Goal: Task Accomplishment & Management: Manage account settings

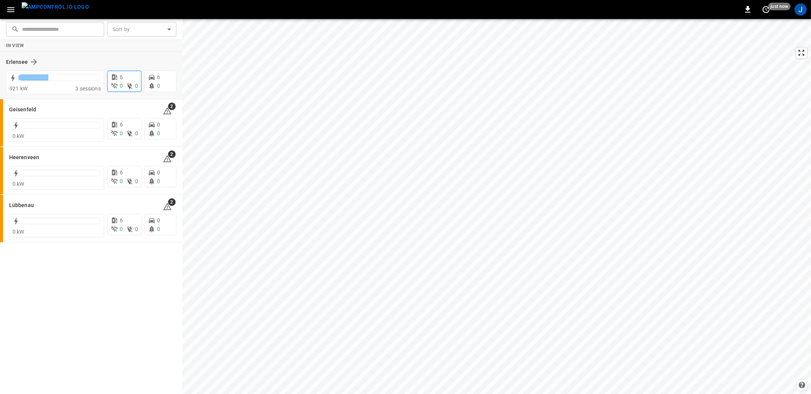
click at [125, 78] on div "6" at bounding box center [124, 77] width 27 height 8
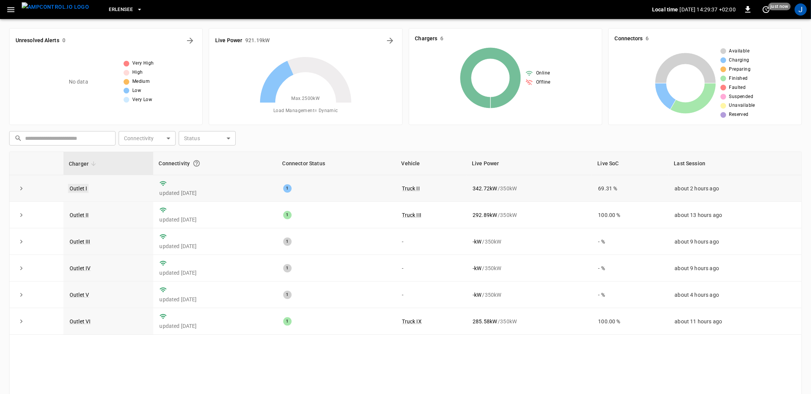
click at [83, 187] on link "Outlet I" at bounding box center [78, 188] width 21 height 9
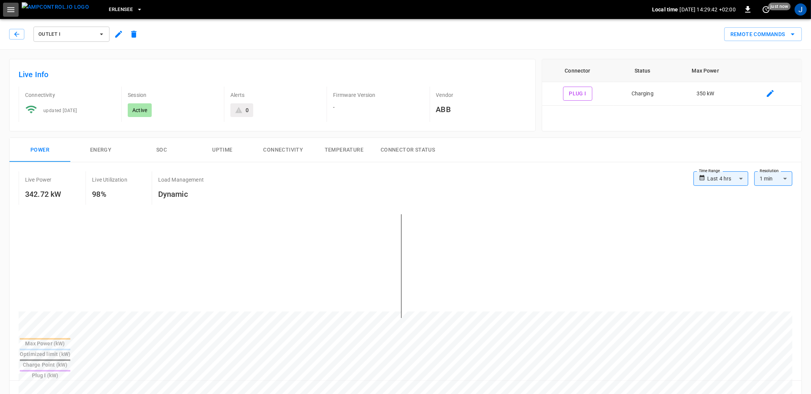
click at [15, 14] on button "button" at bounding box center [11, 10] width 16 height 14
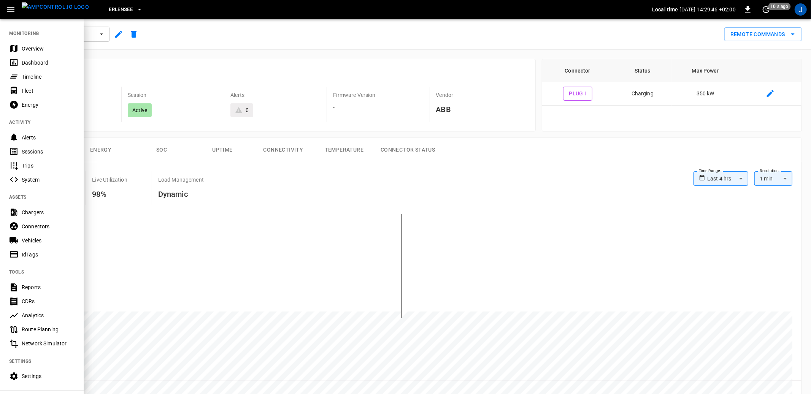
click at [38, 238] on div "Vehicles" at bounding box center [48, 241] width 53 height 8
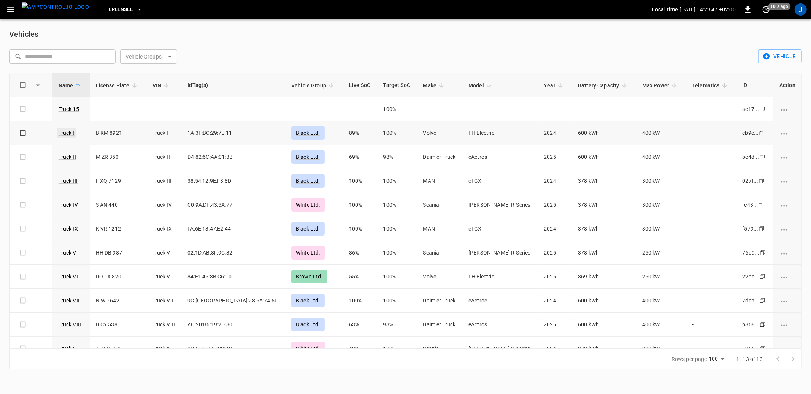
click at [74, 132] on link "Truck I" at bounding box center [66, 132] width 19 height 9
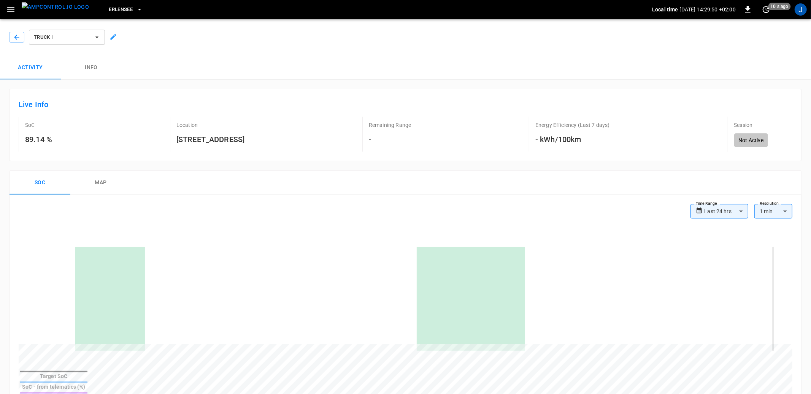
click at [88, 67] on button "Info" at bounding box center [91, 67] width 61 height 24
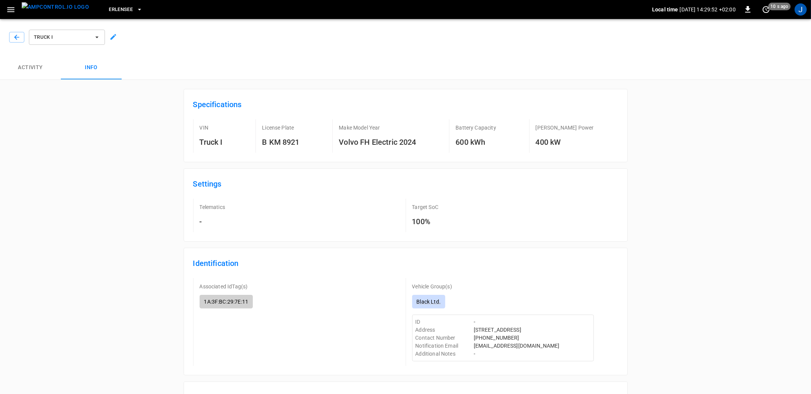
scroll to position [118, 0]
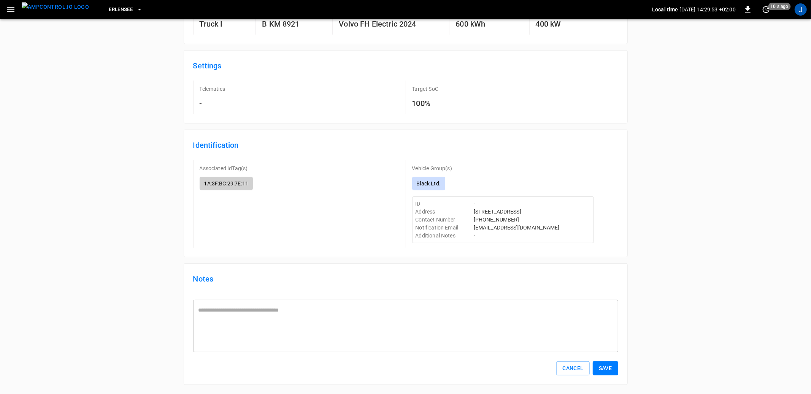
click at [280, 312] on textarea at bounding box center [405, 326] width 414 height 40
click at [158, 270] on div "Specifications VIN Truck I License Plate B KM 8921 Make Model Year Volvo FH Ele…" at bounding box center [405, 178] width 792 height 414
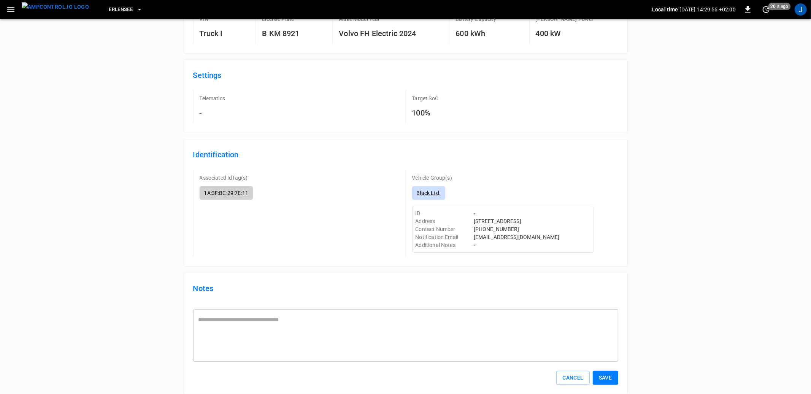
scroll to position [90, 0]
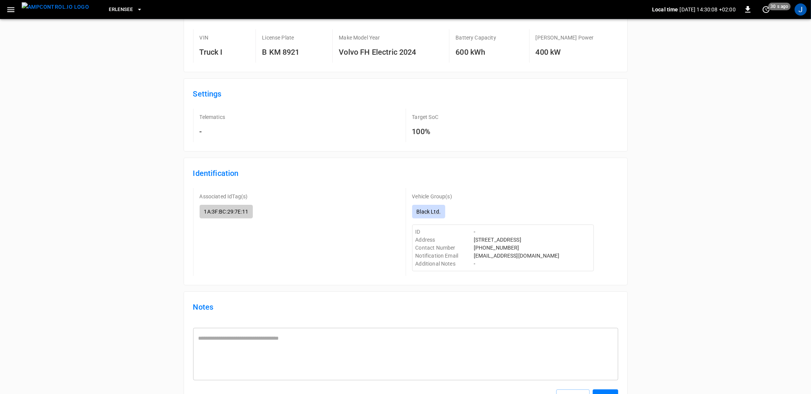
click at [158, 270] on div "Specifications VIN Truck I License Plate B KM 8921 Make Model Year Volvo FH Ele…" at bounding box center [405, 206] width 792 height 414
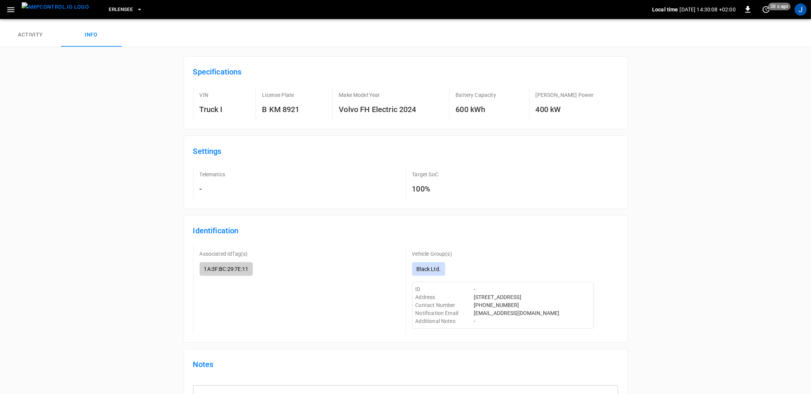
scroll to position [0, 0]
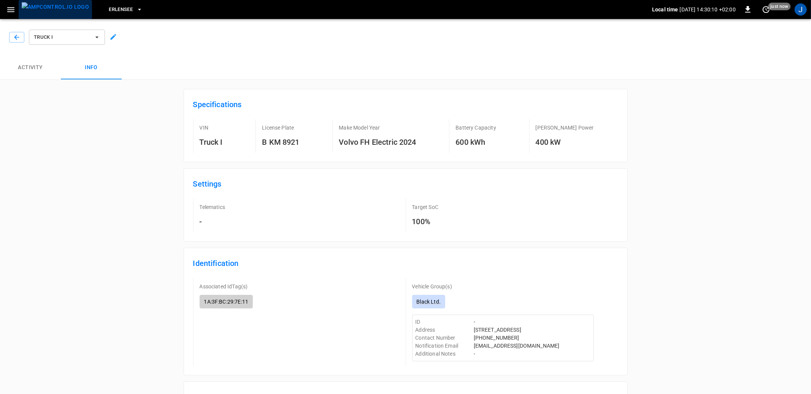
click at [63, 9] on img "menu" at bounding box center [55, 7] width 67 height 10
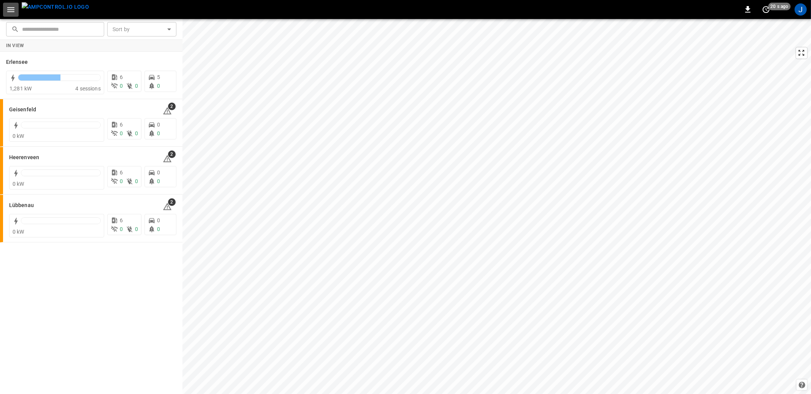
click at [11, 10] on icon "button" at bounding box center [11, 10] width 10 height 10
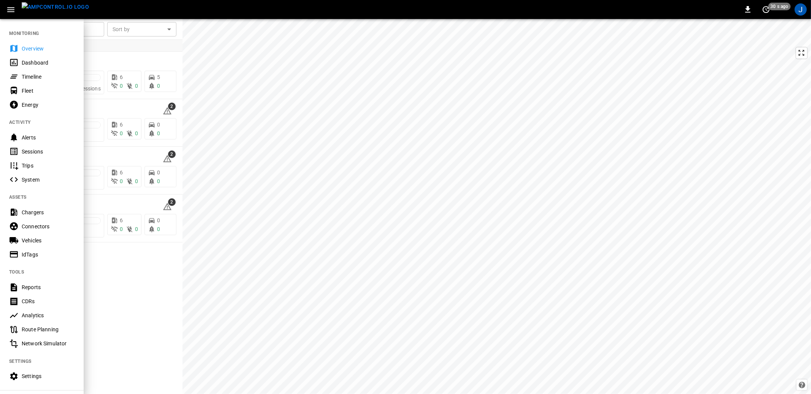
click at [28, 355] on div "Settings" at bounding box center [42, 376] width 84 height 14
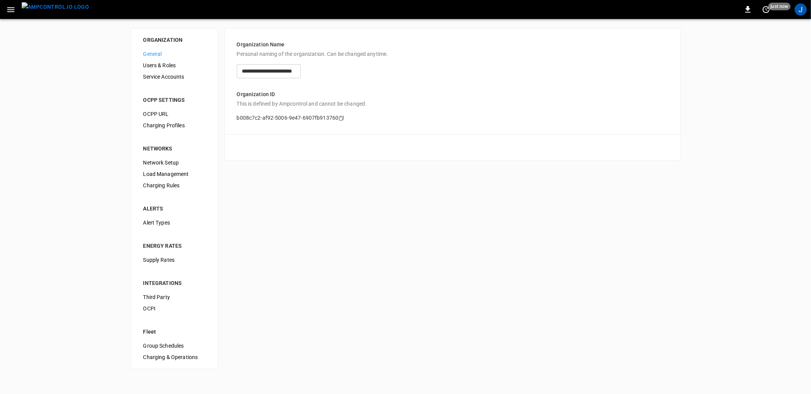
click at [184, 297] on span "Third Party" at bounding box center [174, 297] width 62 height 8
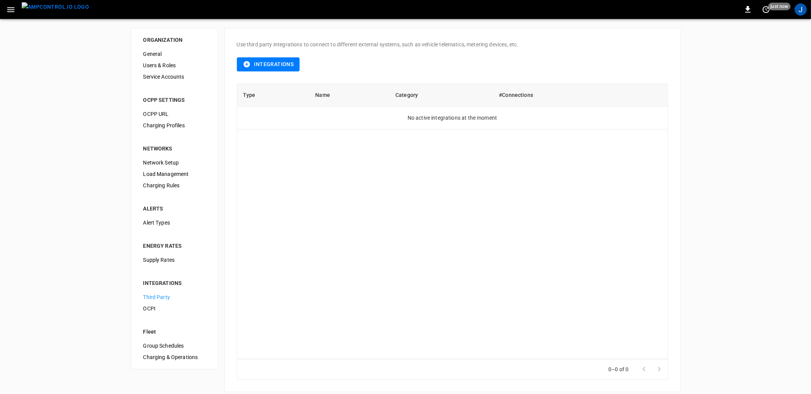
click at [163, 222] on span "Alert Types" at bounding box center [174, 223] width 62 height 8
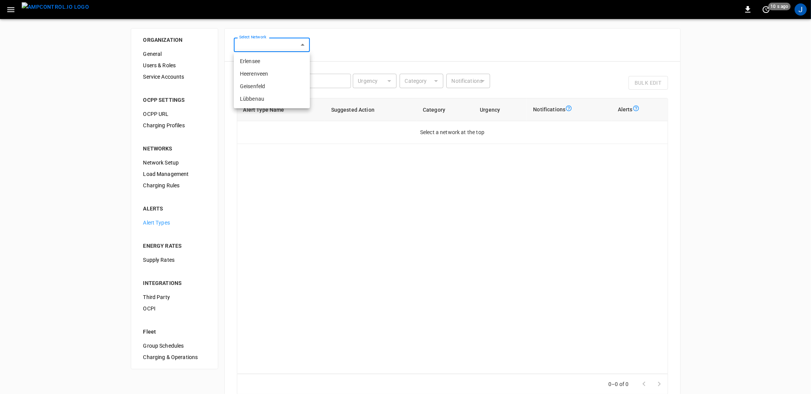
click at [271, 37] on body "0 10 s ago J ORGANIZATION General Users & Roles Service Accounts OCPP SETTINGS …" at bounding box center [405, 219] width 811 height 439
click at [271, 60] on li "Erlensee" at bounding box center [272, 61] width 76 height 13
type input "**********"
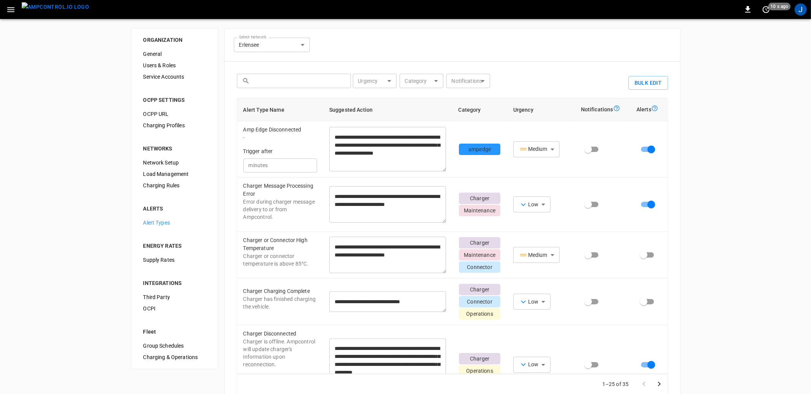
click at [86, 187] on div "**********" at bounding box center [405, 229] width 811 height 420
click at [49, 232] on div "**********" at bounding box center [405, 229] width 811 height 420
